Goal: Find specific page/section: Find specific page/section

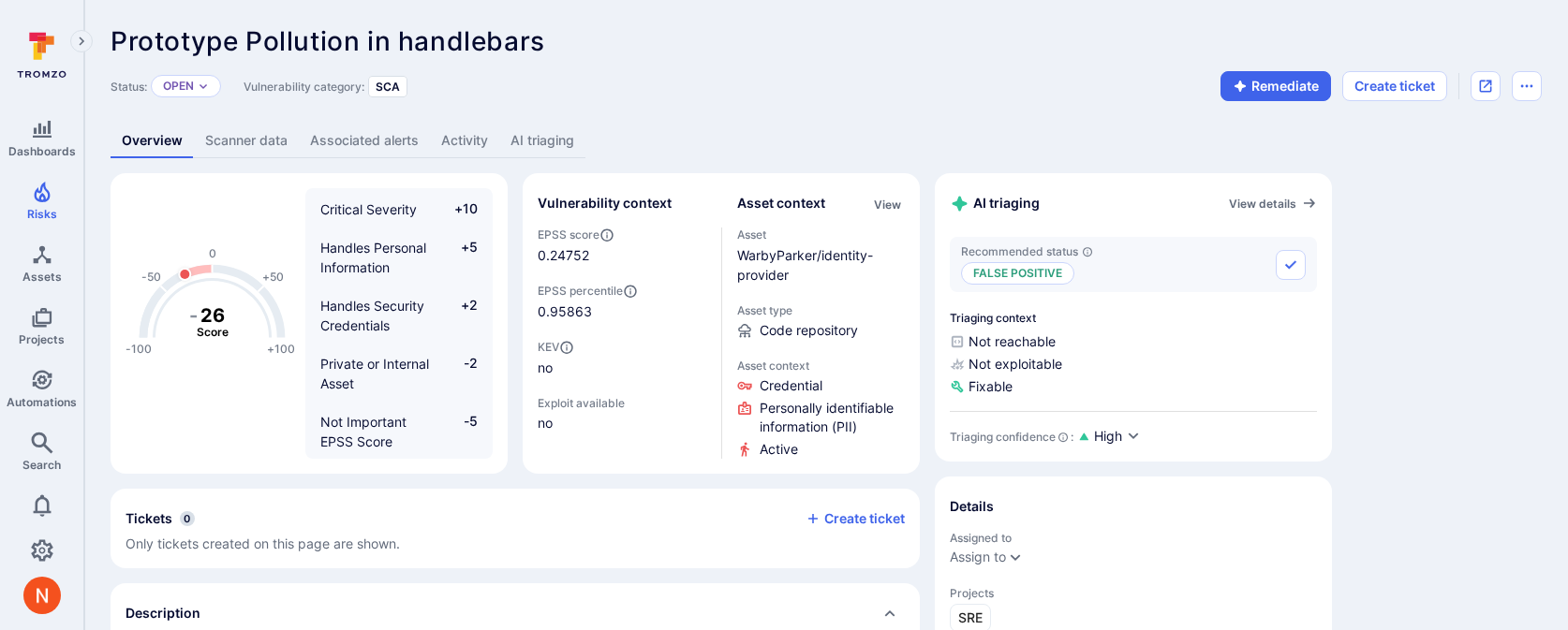
click at [518, 149] on link "AI triaging" at bounding box center [542, 141] width 86 height 35
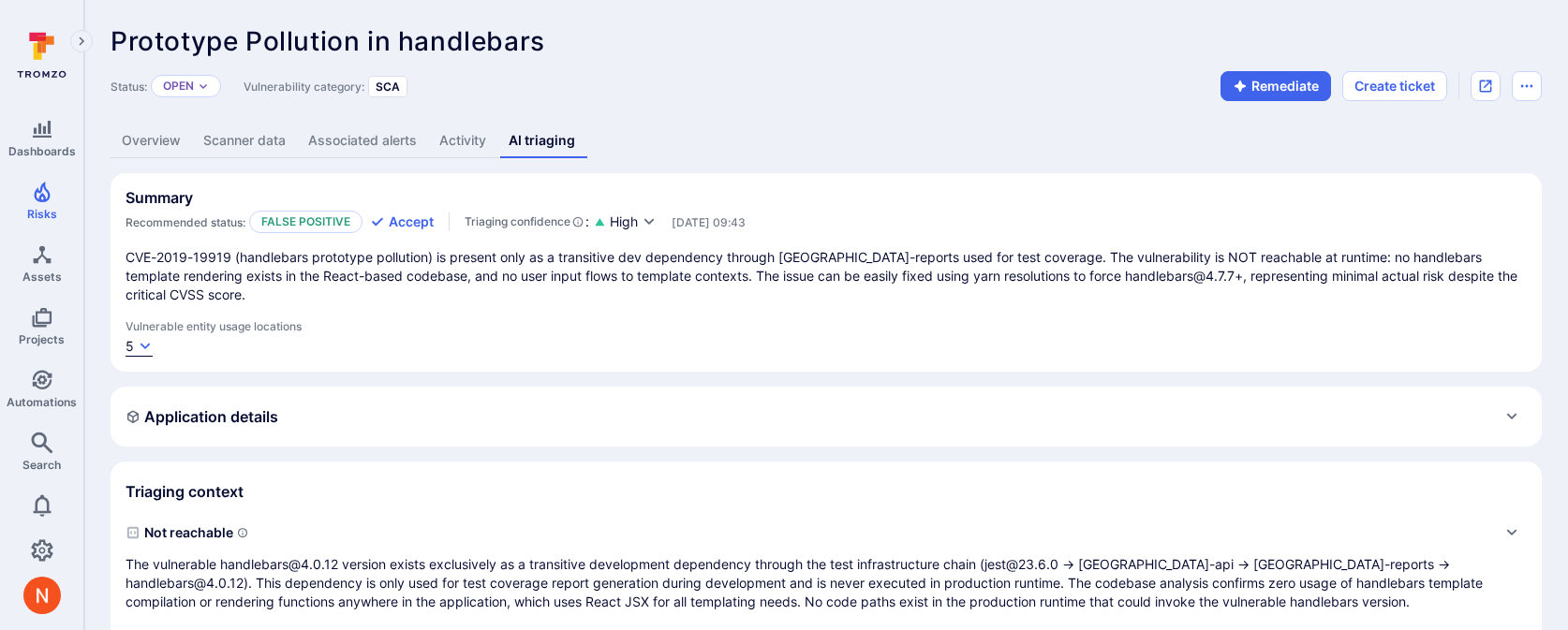
click at [138, 337] on button "5" at bounding box center [139, 347] width 27 height 19
click at [546, 346] on div at bounding box center [784, 315] width 1568 height 630
